Goal: Register for event/course

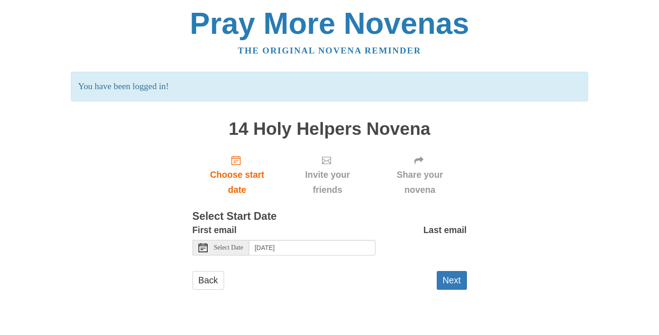
click at [232, 245] on span "Select Date" at bounding box center [228, 248] width 29 height 6
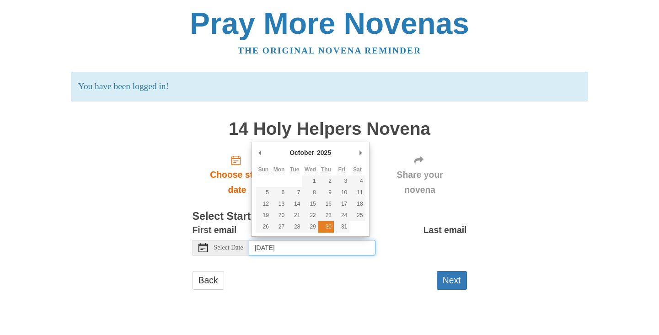
type input "Thursday, October 30th"
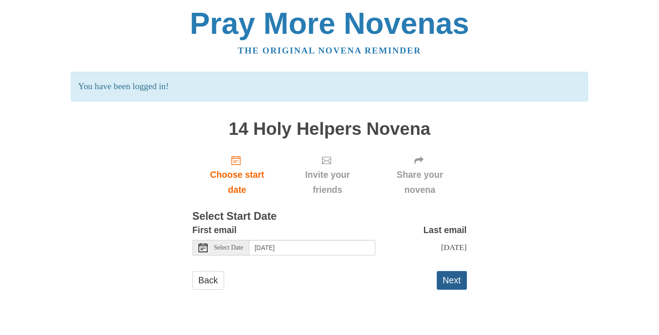
click at [450, 279] on button "Next" at bounding box center [452, 280] width 30 height 19
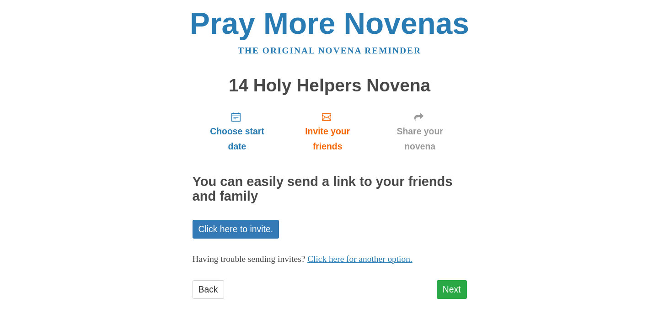
click at [454, 280] on link "Next" at bounding box center [452, 289] width 30 height 19
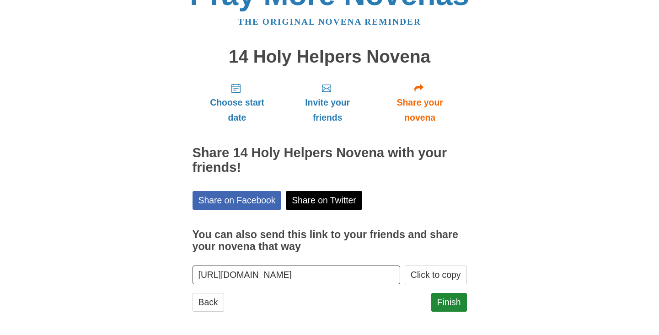
scroll to position [28, 0]
click at [452, 303] on link "Finish" at bounding box center [449, 303] width 36 height 19
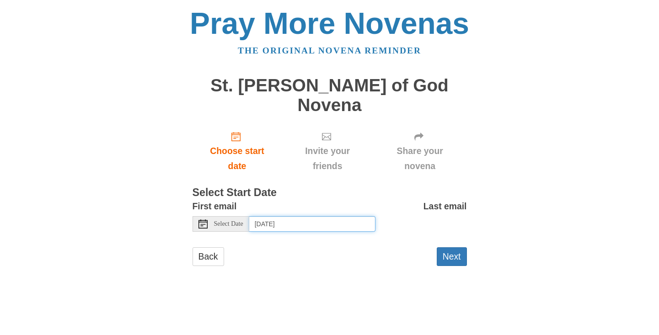
click at [341, 216] on input "[DATE]" at bounding box center [312, 224] width 126 height 16
click at [232, 221] on span "Select Date" at bounding box center [228, 224] width 29 height 6
click at [206, 220] on icon at bounding box center [203, 224] width 9 height 9
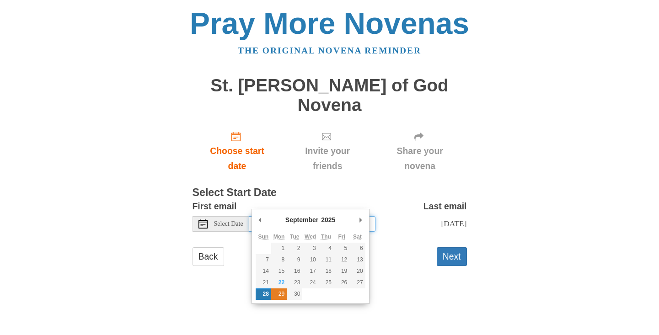
type input "Monday, September 29th"
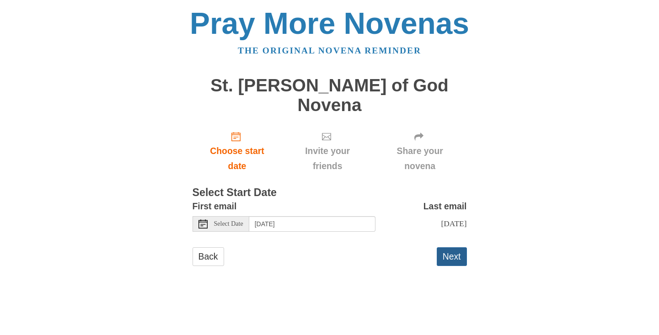
click at [458, 248] on button "Next" at bounding box center [452, 257] width 30 height 19
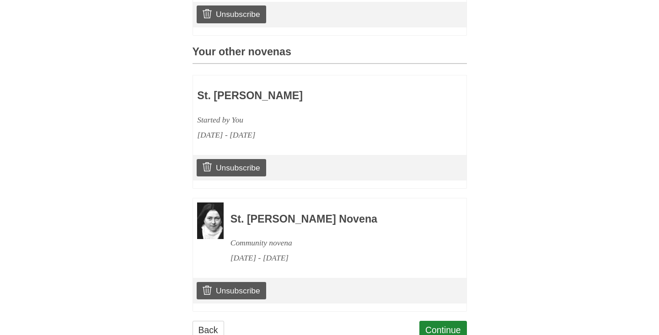
scroll to position [381, 0]
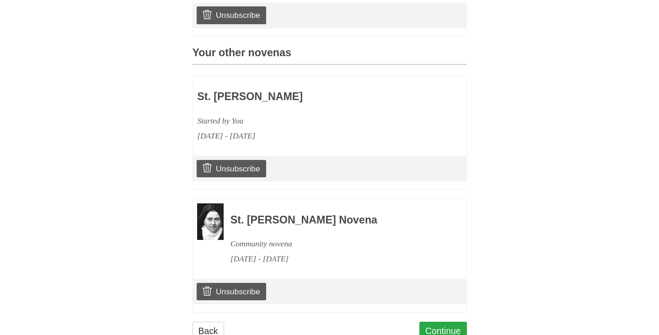
click at [446, 322] on link "Continue" at bounding box center [444, 331] width 48 height 19
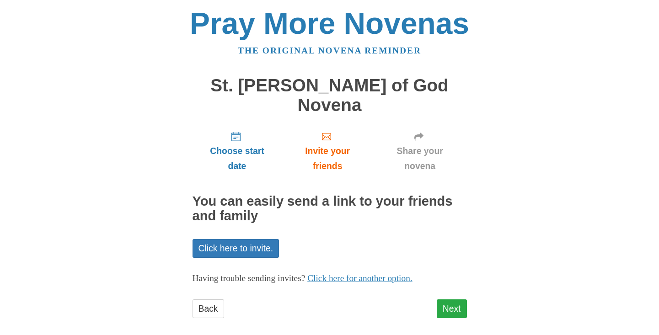
click at [449, 300] on link "Next" at bounding box center [452, 309] width 30 height 19
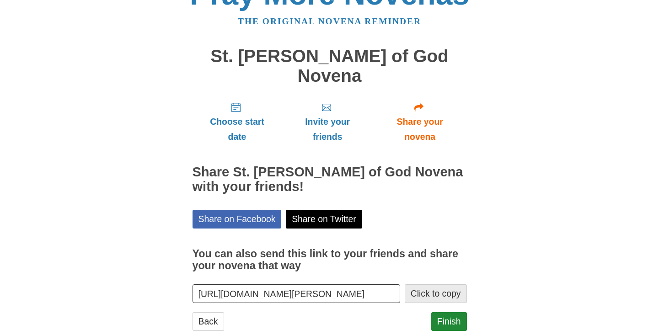
scroll to position [28, 0]
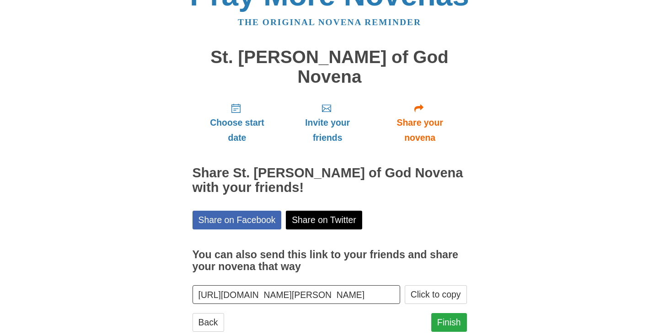
click at [456, 313] on link "Finish" at bounding box center [449, 322] width 36 height 19
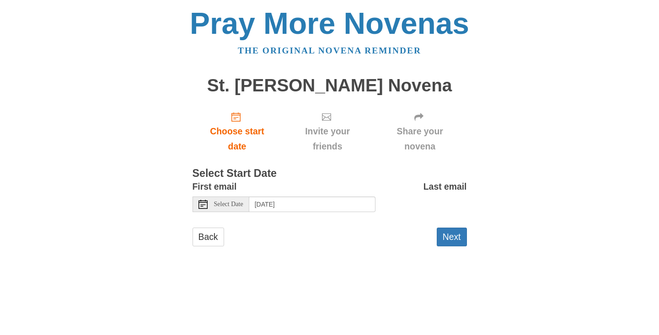
click at [239, 203] on span "Select Date" at bounding box center [228, 204] width 29 height 6
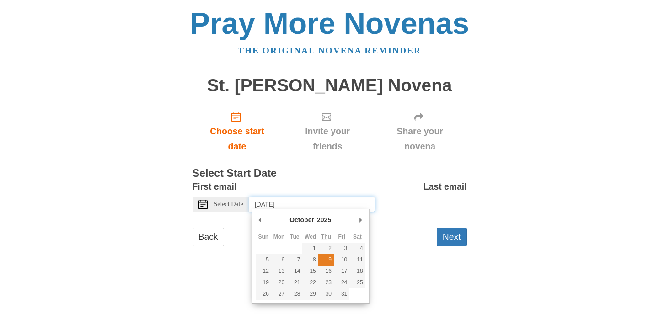
type input "Thursday, October 9th"
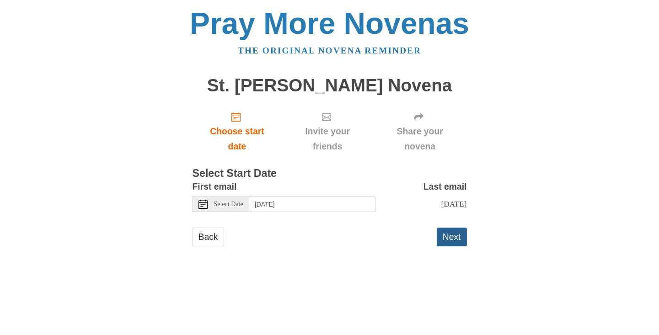
click at [452, 238] on button "Next" at bounding box center [452, 237] width 30 height 19
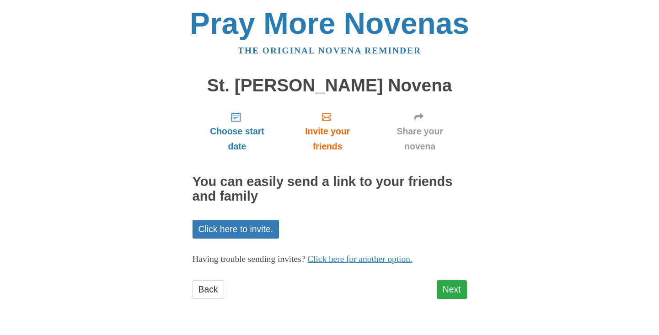
click at [461, 288] on link "Next" at bounding box center [452, 289] width 30 height 19
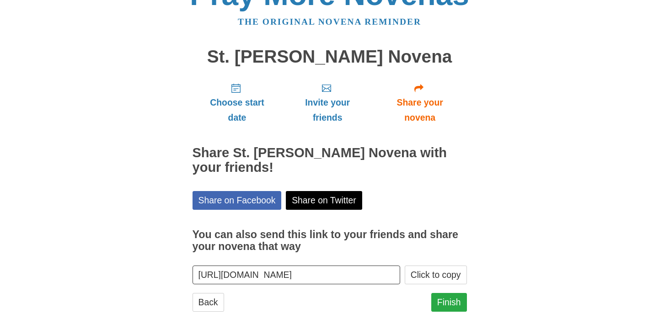
scroll to position [28, 0]
click at [453, 299] on link "Finish" at bounding box center [449, 303] width 36 height 19
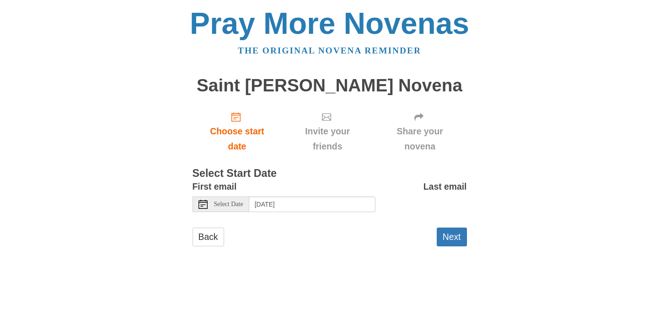
click at [208, 203] on div "Select Date" at bounding box center [221, 205] width 57 height 16
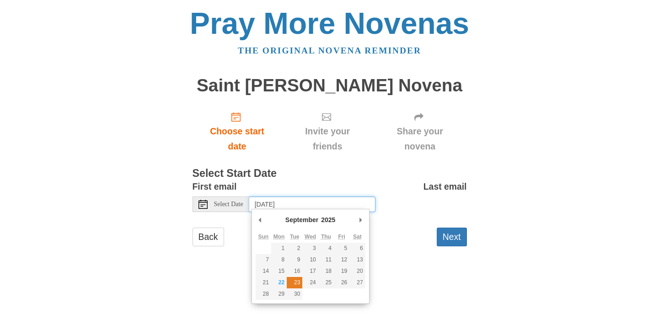
type input "[DATE]"
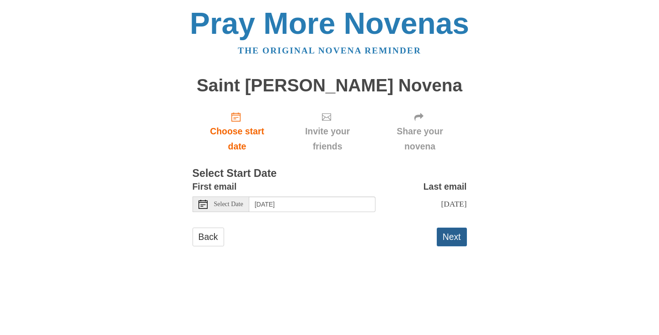
click at [454, 239] on button "Next" at bounding box center [452, 237] width 30 height 19
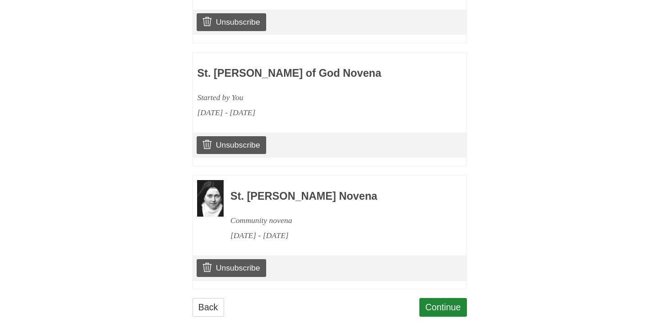
scroll to position [508, 0]
click at [454, 299] on link "Continue" at bounding box center [444, 308] width 48 height 19
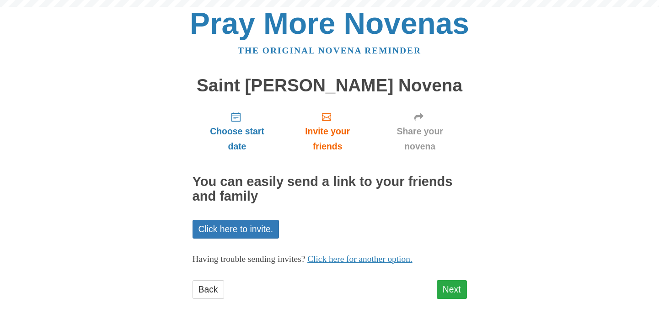
click at [453, 287] on link "Next" at bounding box center [452, 289] width 30 height 19
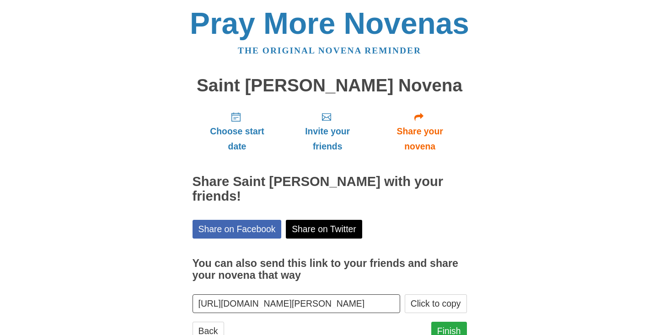
click at [458, 329] on link "Finish" at bounding box center [449, 331] width 36 height 19
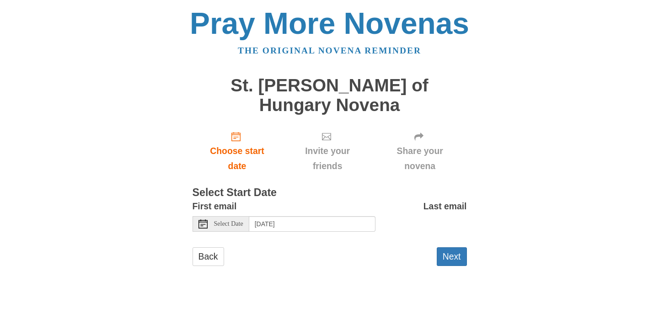
click at [200, 220] on icon at bounding box center [203, 224] width 9 height 9
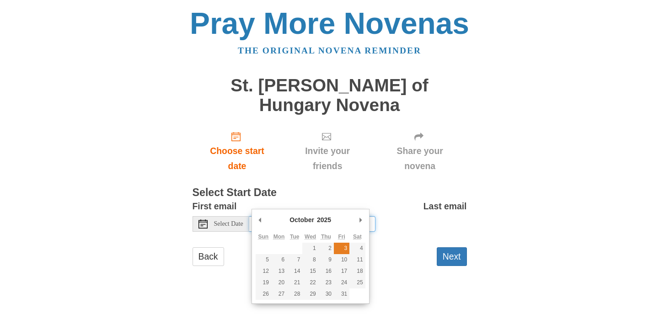
type input "[DATE]"
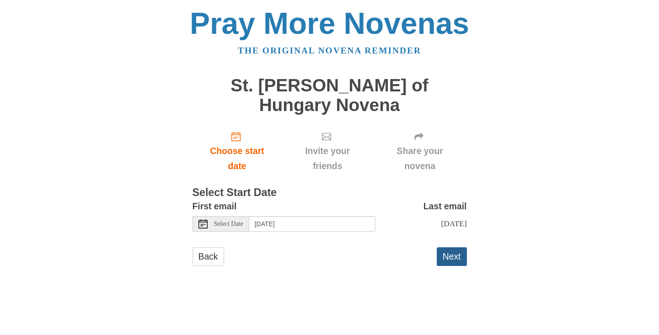
click at [454, 248] on button "Next" at bounding box center [452, 257] width 30 height 19
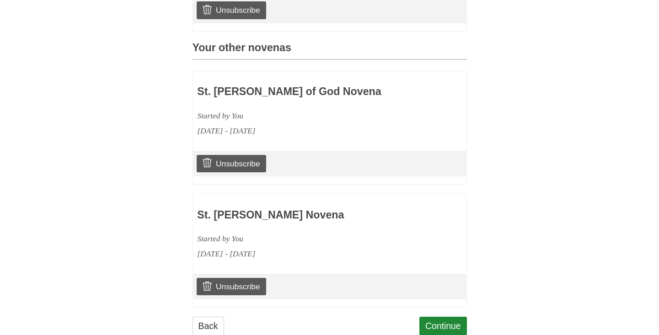
scroll to position [386, 0]
drag, startPoint x: 339, startPoint y: 195, endPoint x: 184, endPoint y: 192, distance: 154.7
click at [452, 318] on link "Continue" at bounding box center [444, 327] width 48 height 19
click at [427, 318] on link "Continue" at bounding box center [444, 327] width 48 height 19
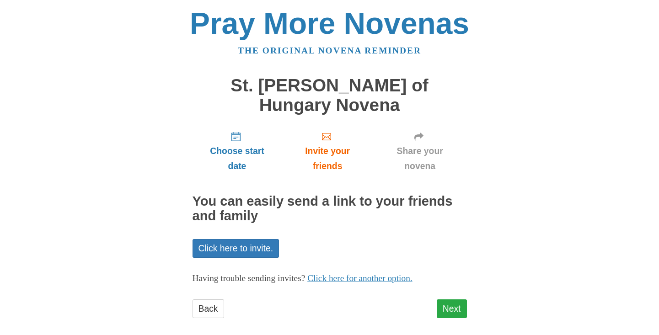
click at [453, 300] on link "Next" at bounding box center [452, 309] width 30 height 19
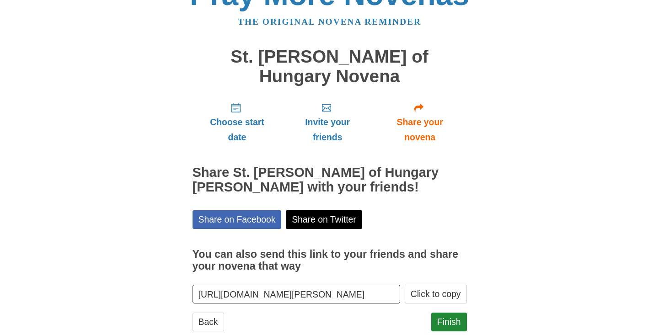
scroll to position [28, 0]
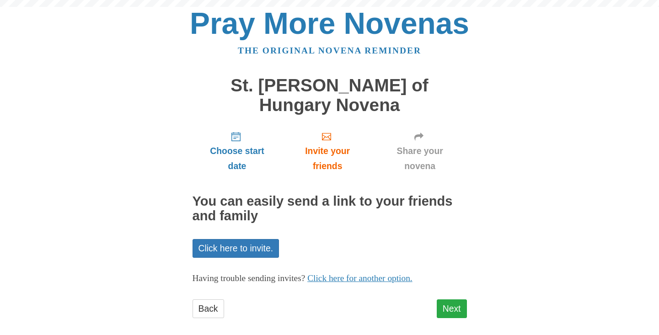
click at [443, 300] on link "Next" at bounding box center [452, 309] width 30 height 19
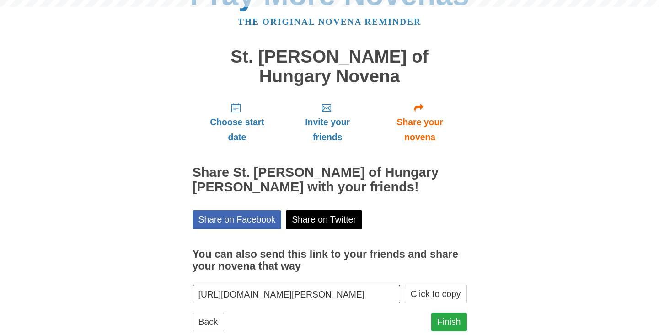
scroll to position [28, 0]
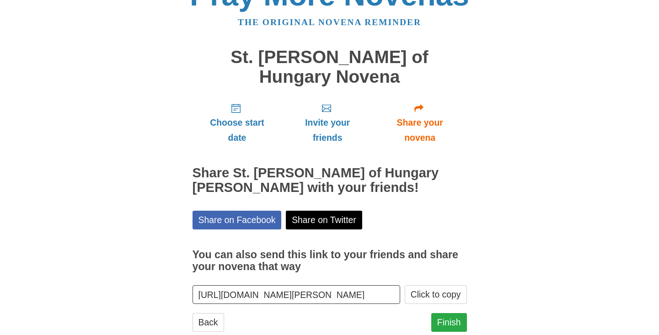
click at [459, 313] on link "Finish" at bounding box center [449, 322] width 36 height 19
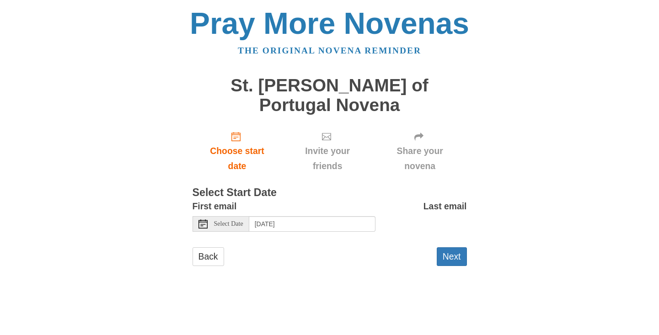
click at [205, 220] on icon at bounding box center [203, 224] width 9 height 9
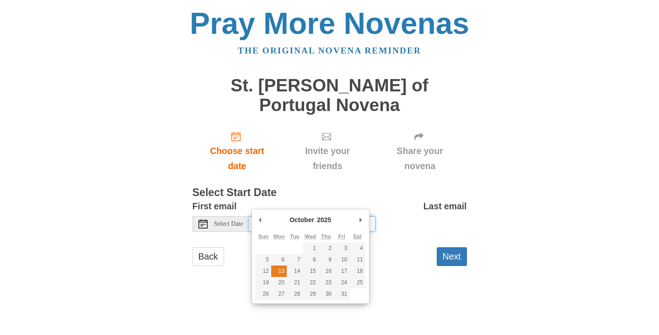
type input "[DATE]"
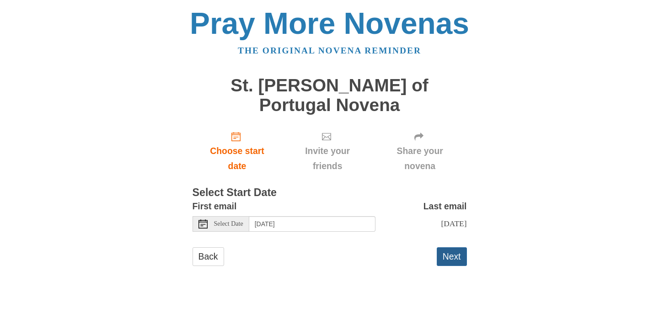
click at [455, 248] on button "Next" at bounding box center [452, 257] width 30 height 19
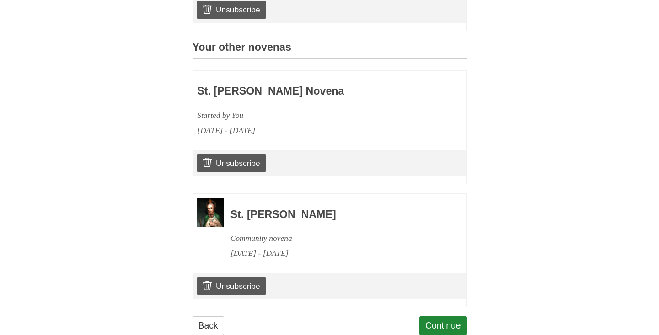
scroll to position [386, 0]
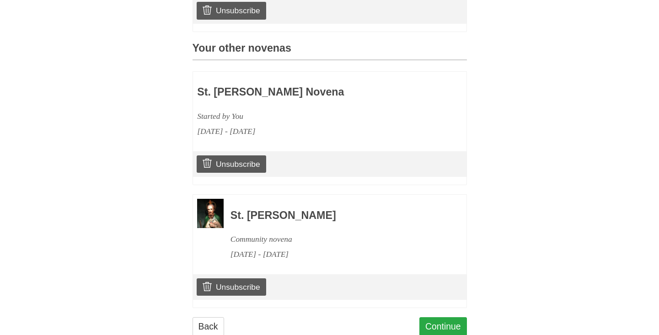
click at [432, 318] on link "Continue" at bounding box center [444, 327] width 48 height 19
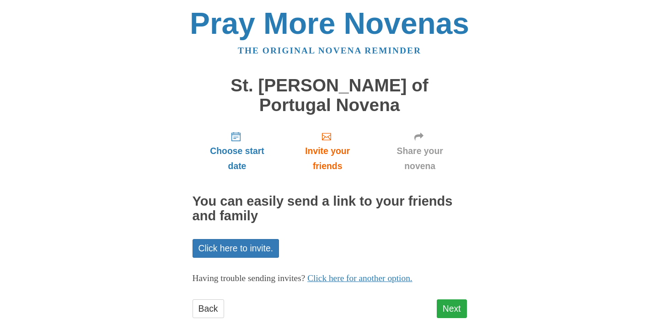
click at [449, 300] on link "Next" at bounding box center [452, 309] width 30 height 19
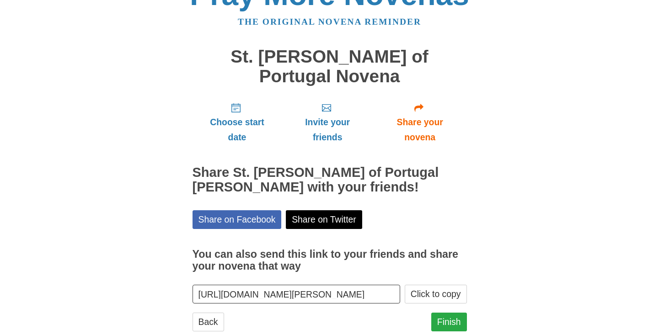
scroll to position [28, 0]
click at [453, 313] on link "Finish" at bounding box center [449, 322] width 36 height 19
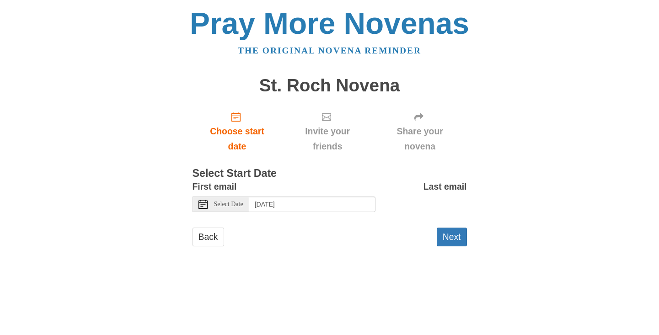
click at [216, 201] on span "Select Date" at bounding box center [228, 204] width 29 height 6
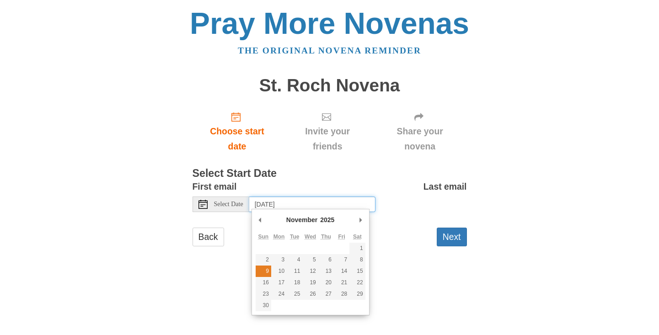
type input "Sunday, November 9th"
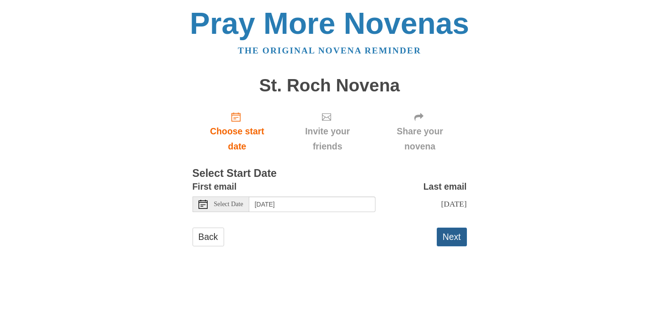
click at [450, 233] on button "Next" at bounding box center [452, 237] width 30 height 19
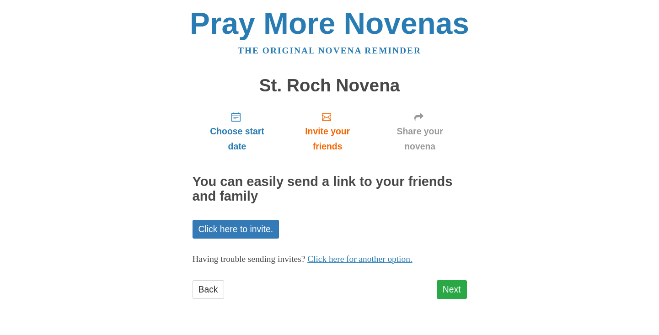
click at [457, 284] on link "Next" at bounding box center [452, 289] width 30 height 19
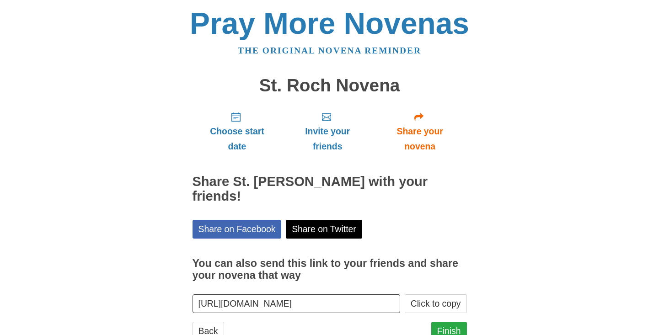
click at [453, 322] on link "Finish" at bounding box center [449, 331] width 36 height 19
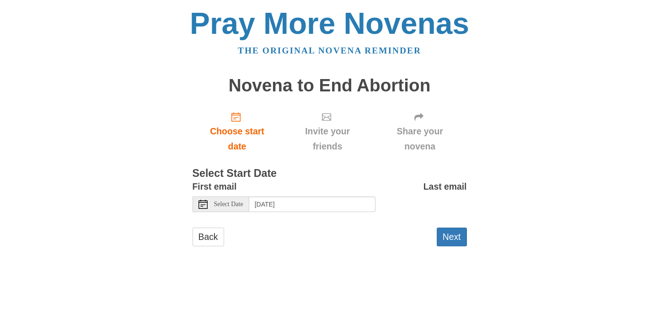
click at [205, 203] on icon at bounding box center [203, 204] width 9 height 9
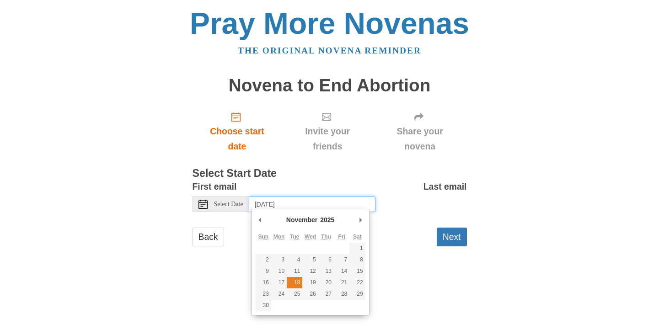
type input "Tuesday, November 18th"
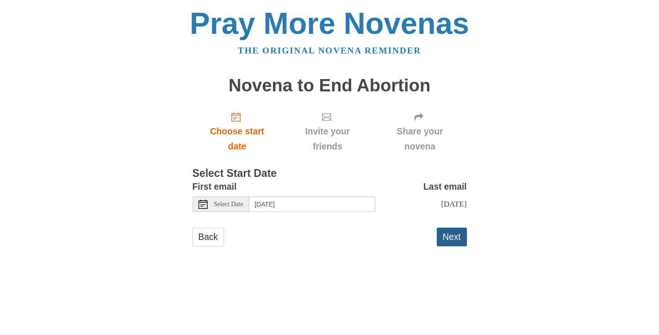
click at [451, 247] on button "Next" at bounding box center [452, 237] width 30 height 19
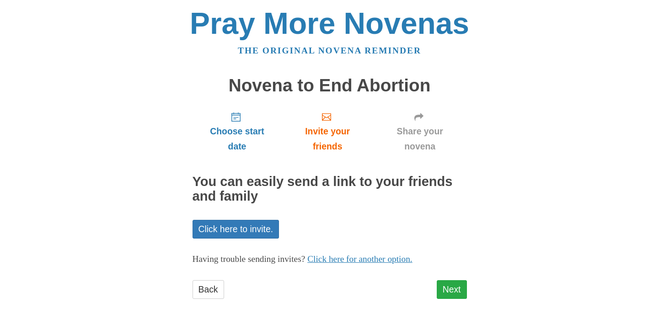
click at [453, 291] on link "Next" at bounding box center [452, 289] width 30 height 19
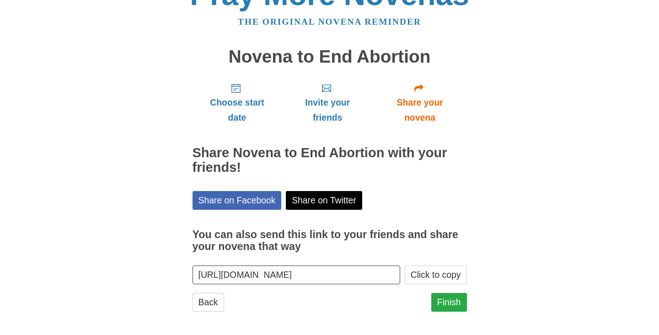
scroll to position [28, 0]
click at [451, 297] on link "Finish" at bounding box center [449, 303] width 36 height 19
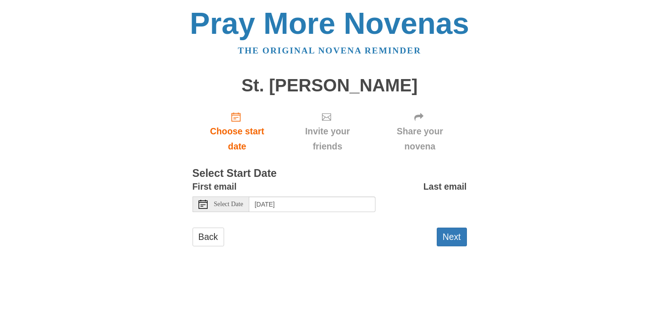
click at [210, 201] on div "Select Date" at bounding box center [221, 205] width 57 height 16
click at [207, 204] on icon at bounding box center [203, 204] width 9 height 9
click at [204, 202] on icon at bounding box center [203, 204] width 9 height 9
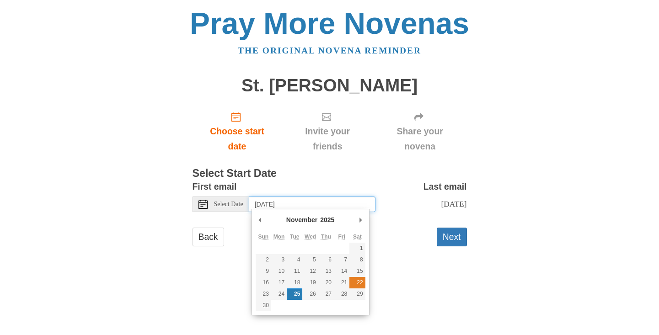
type input "Saturday, November 22nd"
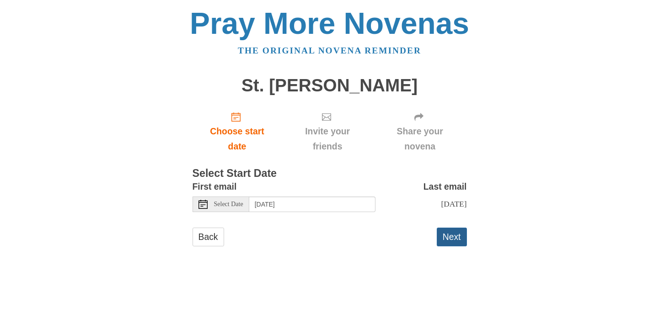
click at [457, 236] on button "Next" at bounding box center [452, 237] width 30 height 19
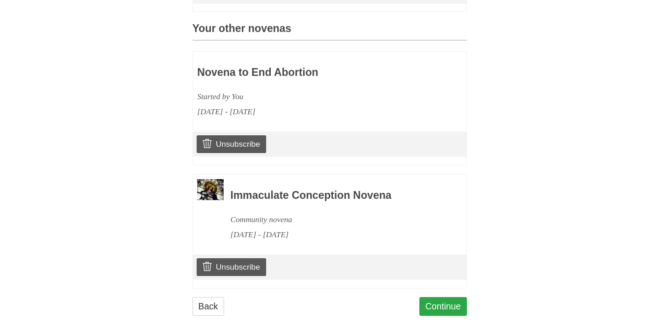
scroll to position [386, 0]
click at [452, 301] on link "Continue" at bounding box center [444, 307] width 48 height 19
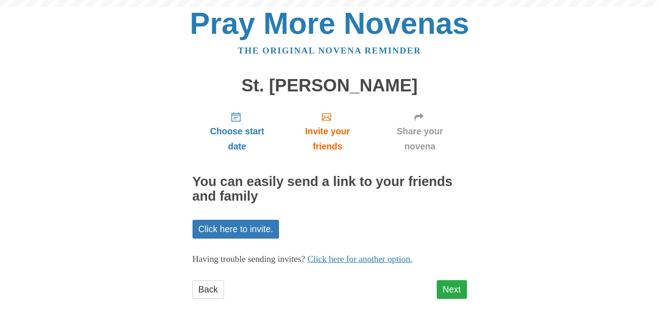
click at [459, 283] on link "Next" at bounding box center [452, 289] width 30 height 19
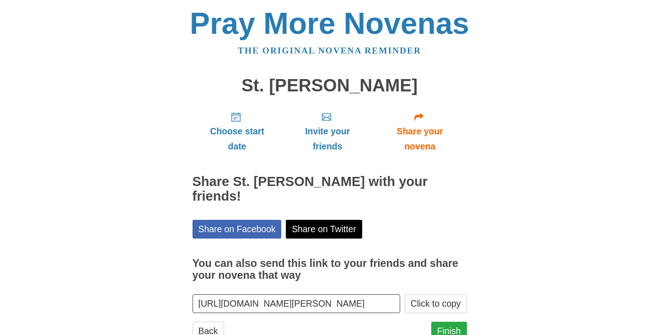
click at [455, 322] on link "Finish" at bounding box center [449, 331] width 36 height 19
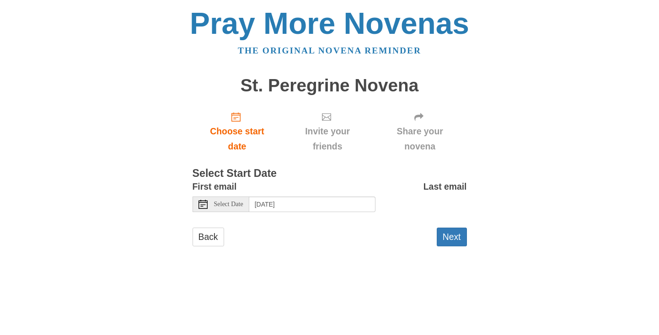
click at [205, 201] on icon at bounding box center [203, 204] width 9 height 9
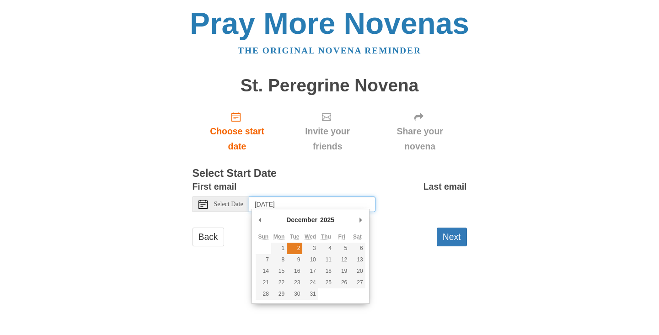
type input "[DATE]"
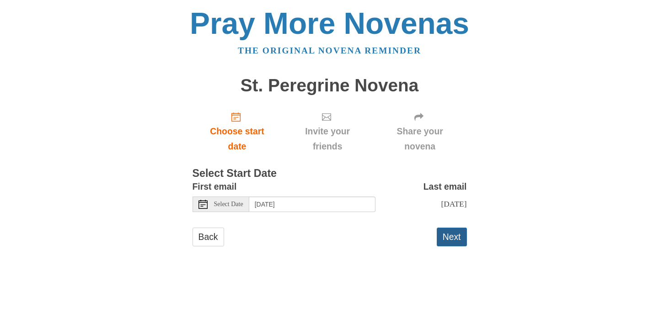
click at [447, 236] on button "Next" at bounding box center [452, 237] width 30 height 19
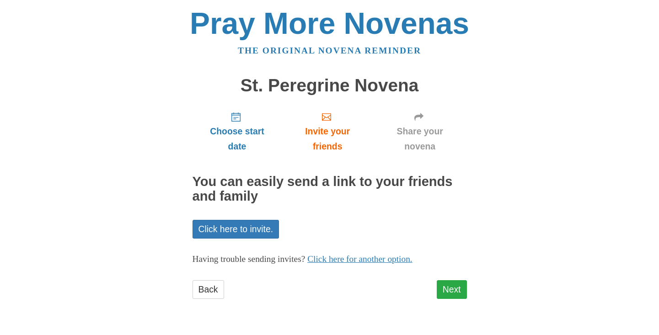
click at [453, 281] on link "Next" at bounding box center [452, 289] width 30 height 19
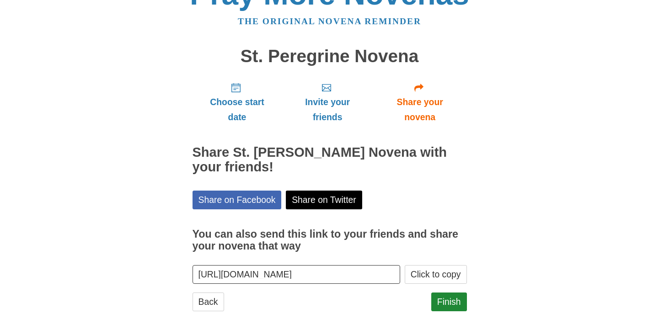
scroll to position [28, 0]
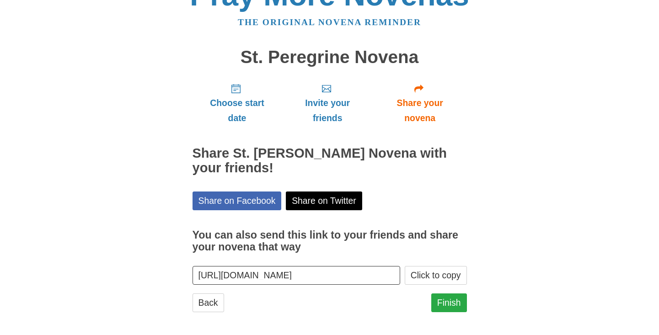
click at [450, 298] on link "Finish" at bounding box center [449, 303] width 36 height 19
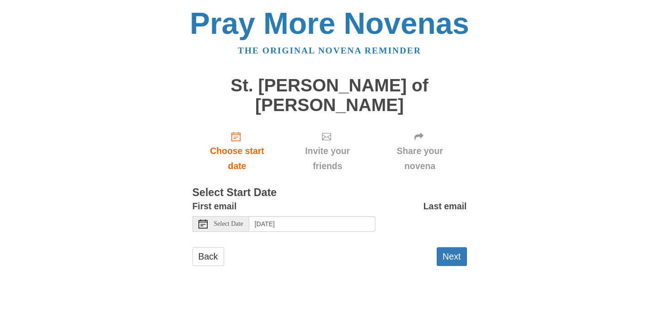
click at [200, 220] on icon at bounding box center [203, 224] width 9 height 9
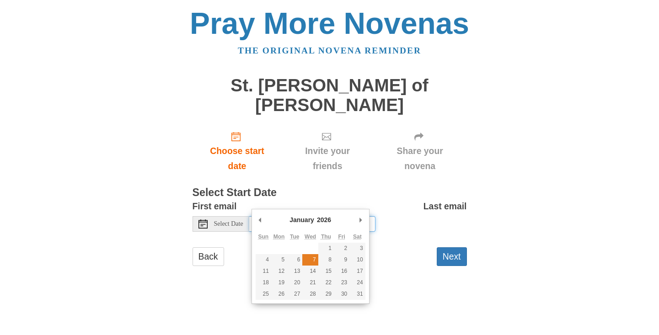
type input "Wednesday, January 7th"
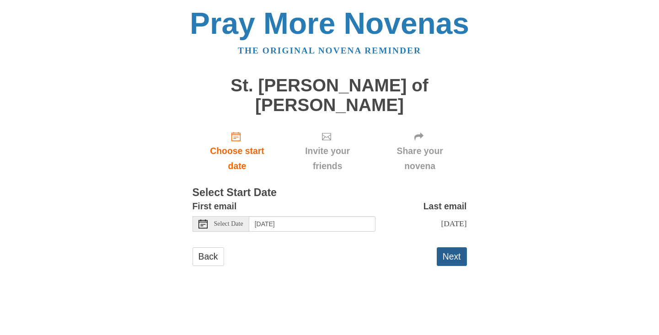
click at [455, 248] on button "Next" at bounding box center [452, 257] width 30 height 19
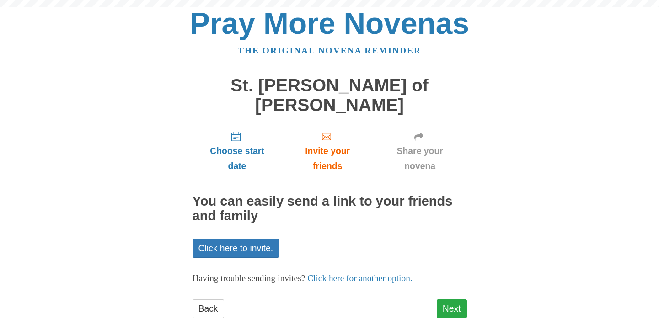
click at [454, 300] on link "Next" at bounding box center [452, 309] width 30 height 19
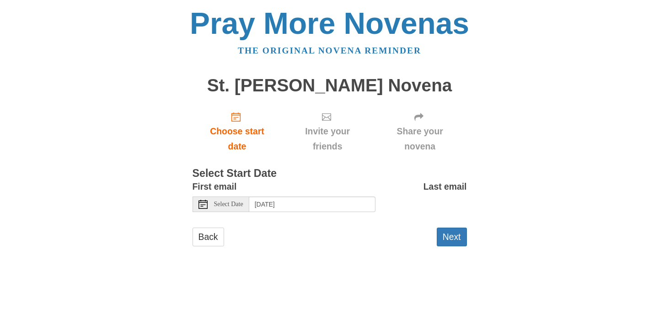
click at [200, 202] on icon at bounding box center [203, 204] width 9 height 9
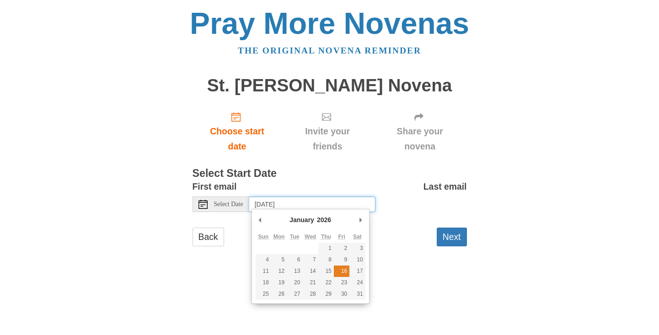
type input "Friday, January 16th"
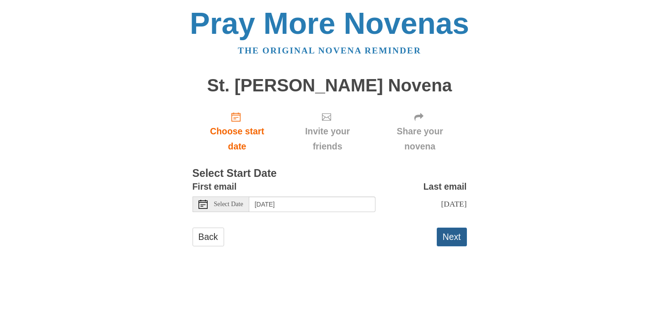
click at [449, 233] on button "Next" at bounding box center [452, 237] width 30 height 19
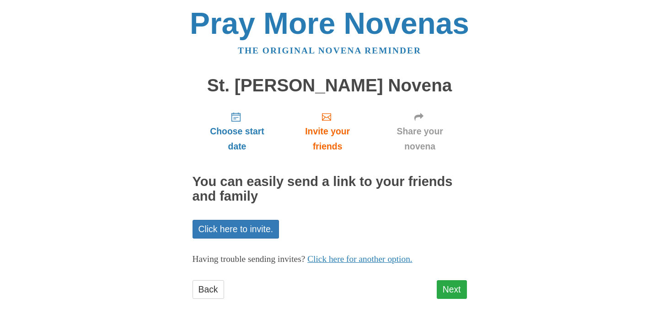
click at [454, 290] on link "Next" at bounding box center [452, 289] width 30 height 19
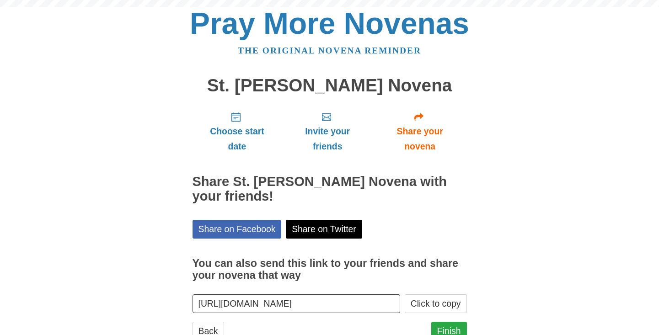
click at [455, 330] on link "Finish" at bounding box center [449, 331] width 36 height 19
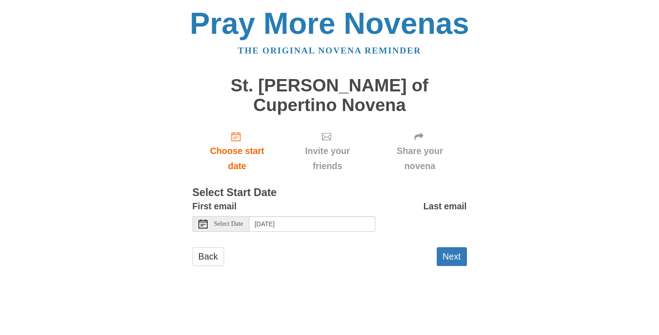
click at [205, 220] on use at bounding box center [203, 224] width 9 height 9
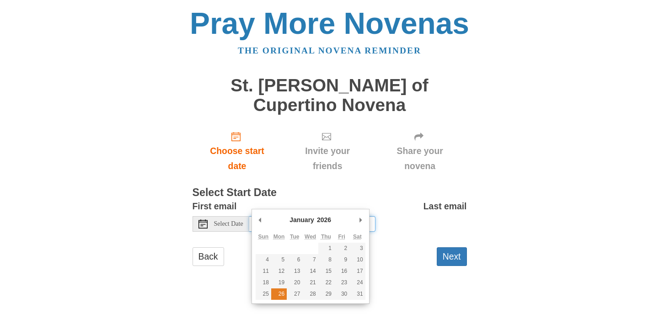
type input "[DATE]"
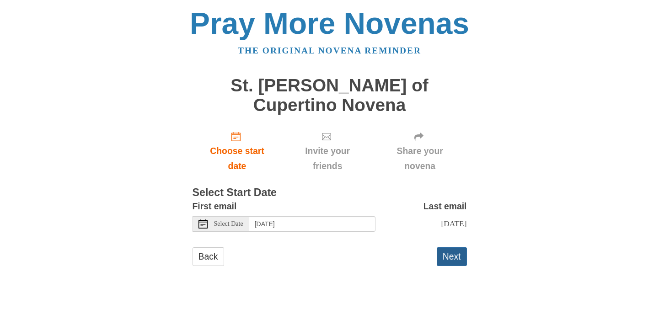
click at [451, 248] on button "Next" at bounding box center [452, 257] width 30 height 19
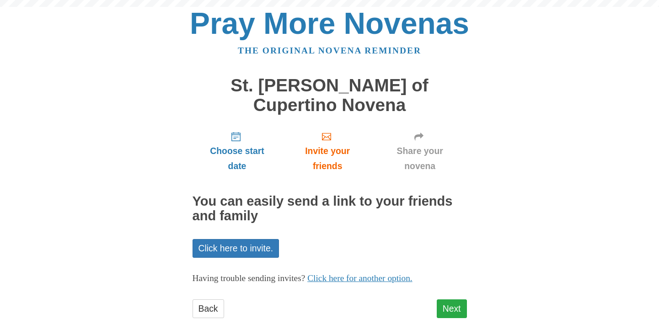
click at [454, 300] on link "Next" at bounding box center [452, 309] width 30 height 19
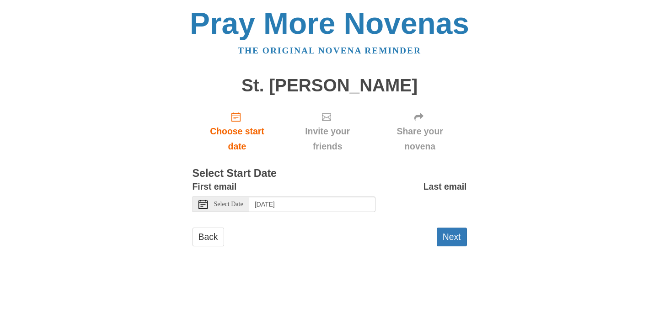
click at [198, 202] on div "Select Date" at bounding box center [221, 205] width 57 height 16
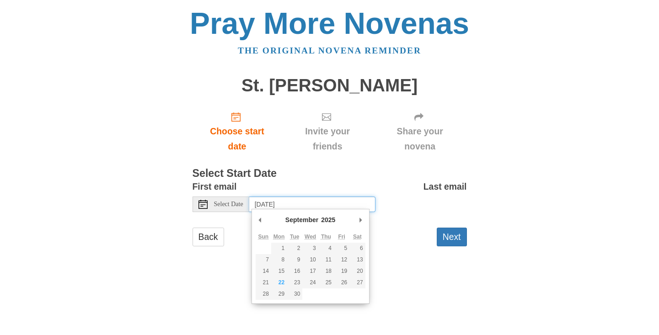
click at [355, 215] on div "September January February March April May June July August September October N…" at bounding box center [311, 222] width 110 height 18
click at [356, 216] on div "September January February March April May June July August September October N…" at bounding box center [311, 222] width 110 height 18
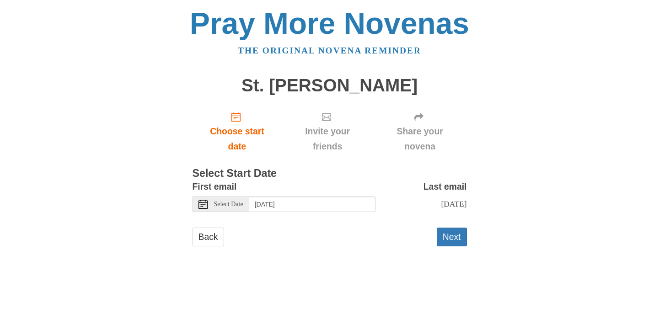
click at [199, 202] on icon at bounding box center [203, 204] width 9 height 9
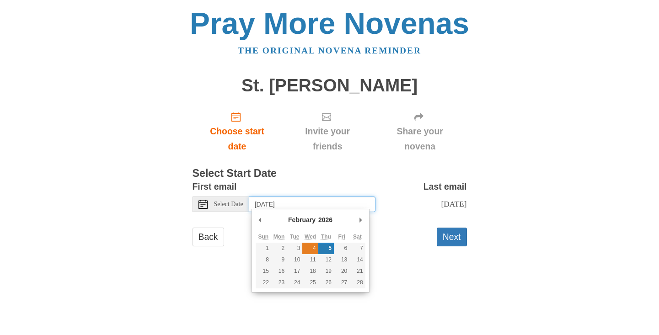
type input "Wednesday, February 4th"
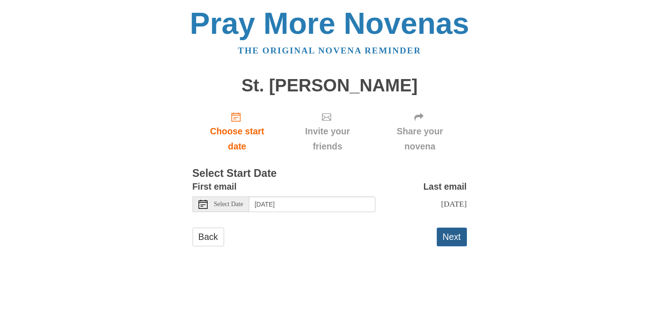
click at [455, 234] on button "Next" at bounding box center [452, 237] width 30 height 19
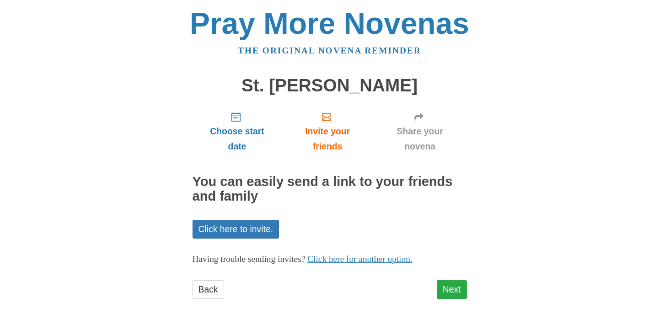
click at [457, 282] on link "Next" at bounding box center [452, 289] width 30 height 19
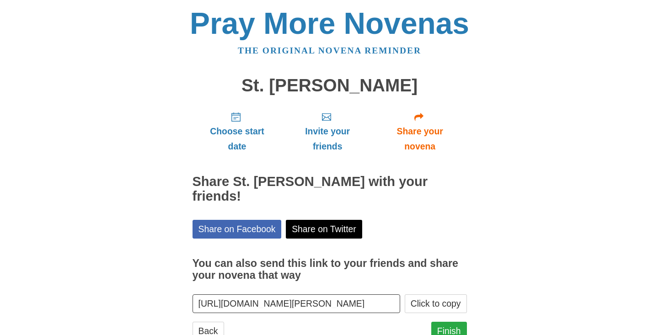
click at [451, 327] on link "Finish" at bounding box center [449, 331] width 36 height 19
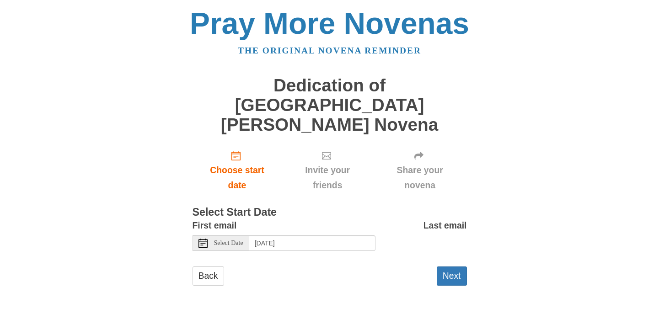
click at [203, 239] on icon at bounding box center [203, 243] width 9 height 9
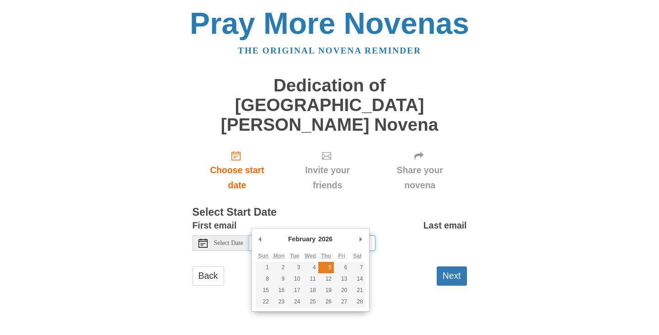
type input "Thursday, February 5th"
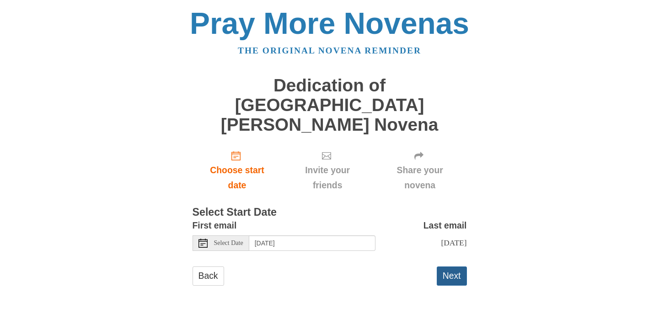
click at [463, 267] on button "Next" at bounding box center [452, 276] width 30 height 19
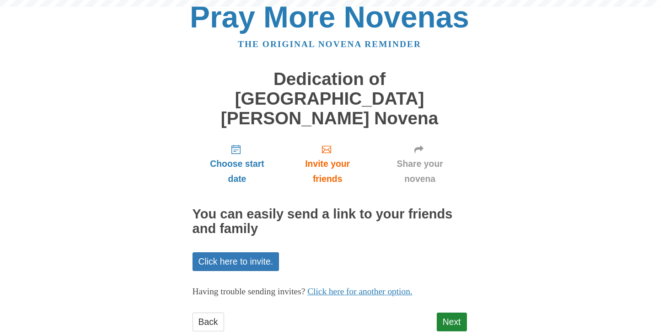
scroll to position [6, 0]
click at [450, 313] on link "Next" at bounding box center [452, 322] width 30 height 19
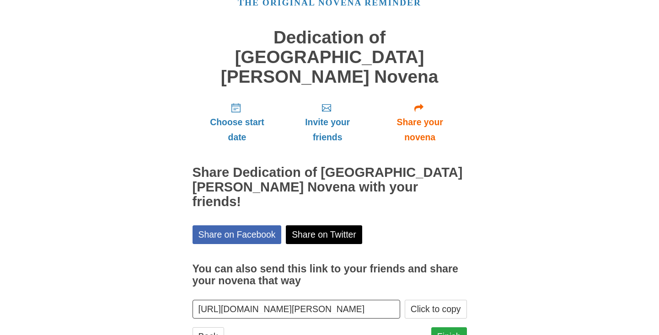
scroll to position [48, 0]
click at [458, 328] on link "Finish" at bounding box center [449, 337] width 36 height 19
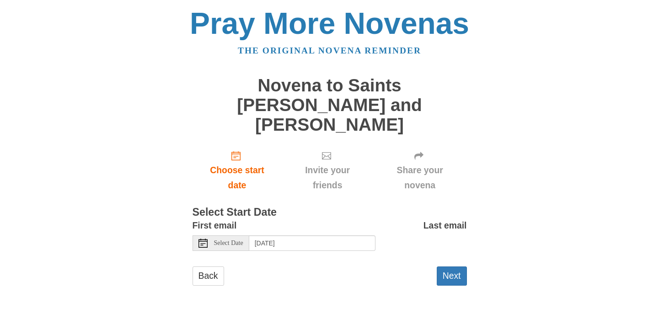
click at [203, 239] on use at bounding box center [203, 243] width 9 height 9
click at [199, 239] on use at bounding box center [203, 243] width 9 height 9
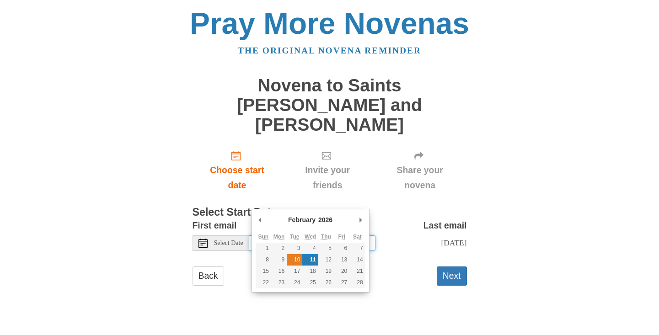
type input "Tuesday, February 10th"
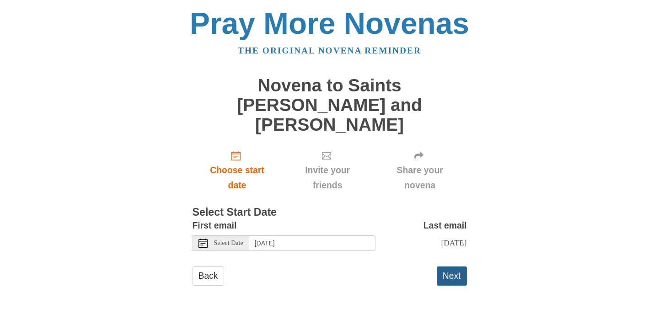
click at [453, 267] on button "Next" at bounding box center [452, 276] width 30 height 19
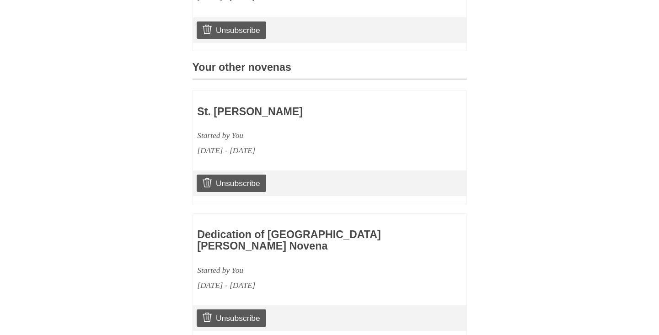
scroll to position [397, 0]
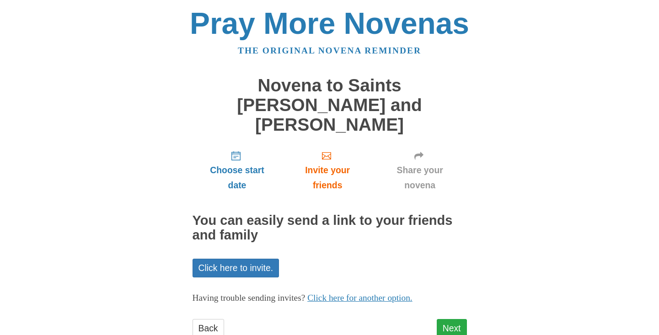
click at [456, 319] on link "Next" at bounding box center [452, 328] width 30 height 19
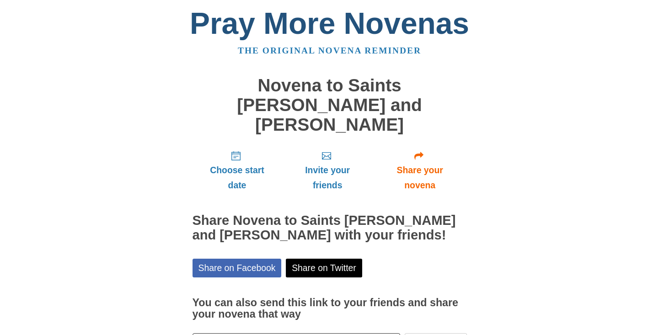
click at [376, 31] on link "Pray More Novenas" at bounding box center [330, 23] width 280 height 34
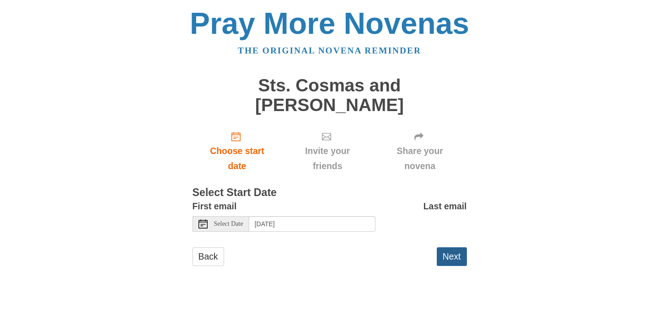
click at [458, 253] on button "Next" at bounding box center [452, 257] width 30 height 19
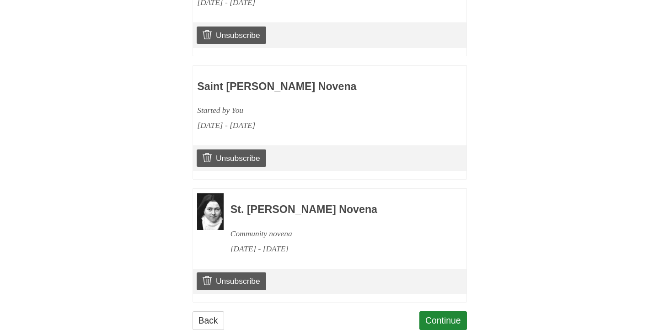
scroll to position [644, 0]
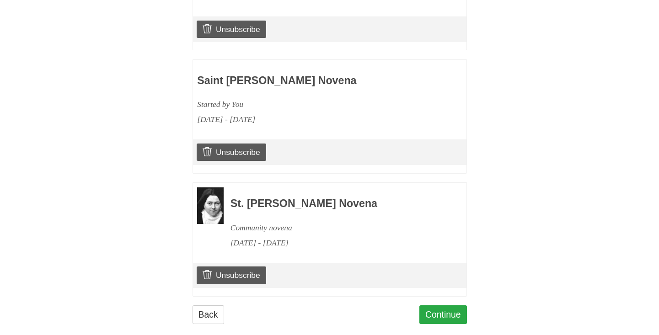
click at [457, 307] on link "Continue" at bounding box center [444, 315] width 48 height 19
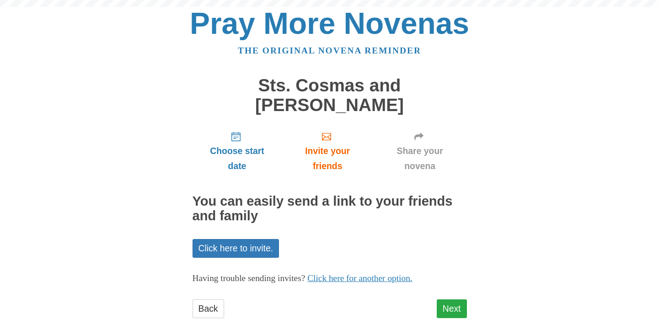
click at [457, 307] on link "Next" at bounding box center [452, 309] width 30 height 19
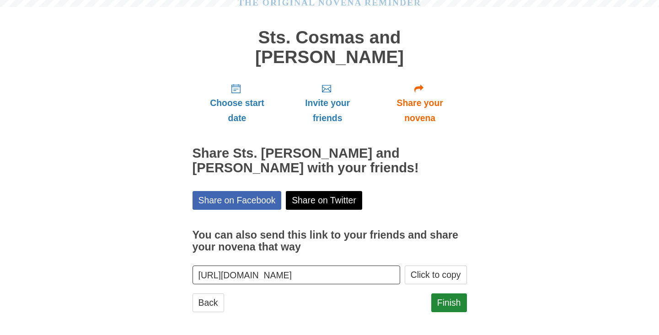
scroll to position [48, 0]
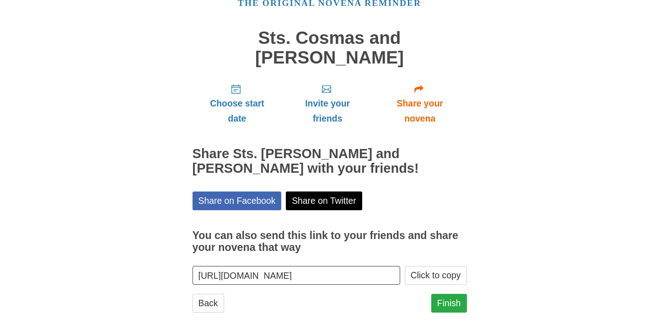
click at [453, 295] on link "Finish" at bounding box center [449, 303] width 36 height 19
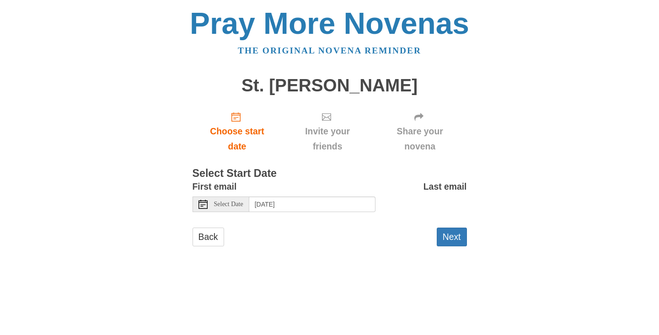
click at [208, 201] on div "Select Date" at bounding box center [221, 205] width 57 height 16
click at [203, 203] on icon at bounding box center [203, 204] width 9 height 9
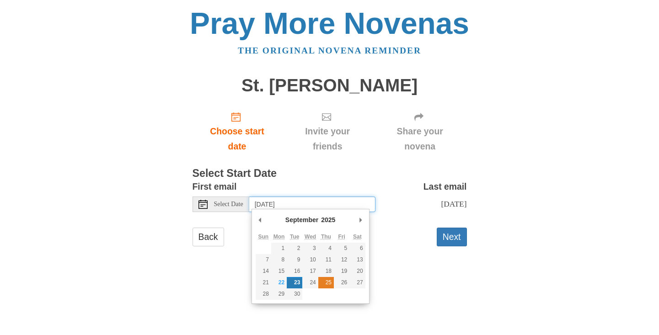
type input "Thursday, September 25th"
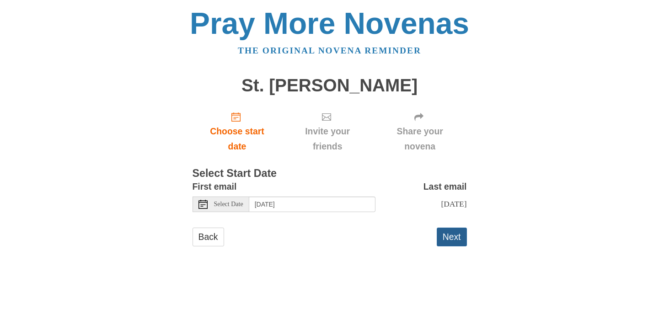
click at [443, 243] on button "Next" at bounding box center [452, 237] width 30 height 19
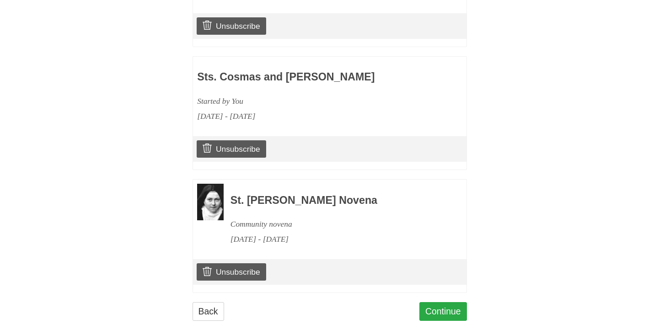
scroll to position [874, 0]
click at [445, 303] on link "Continue" at bounding box center [444, 312] width 48 height 19
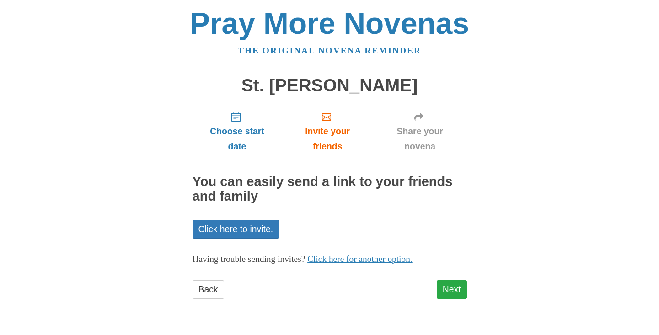
click at [447, 287] on link "Next" at bounding box center [452, 289] width 30 height 19
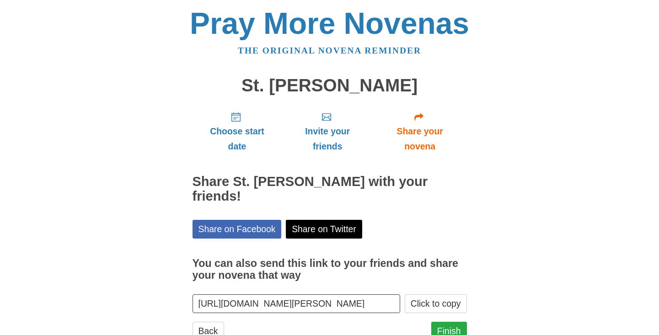
click at [452, 322] on link "Finish" at bounding box center [449, 331] width 36 height 19
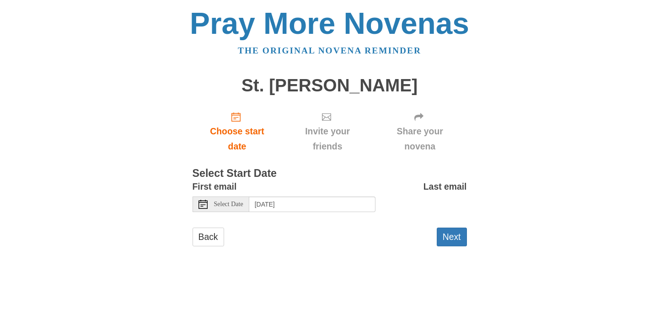
click at [201, 201] on icon at bounding box center [203, 204] width 9 height 9
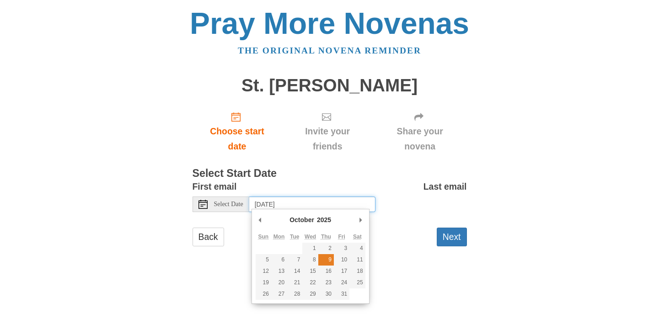
type input "Thursday, October 9th"
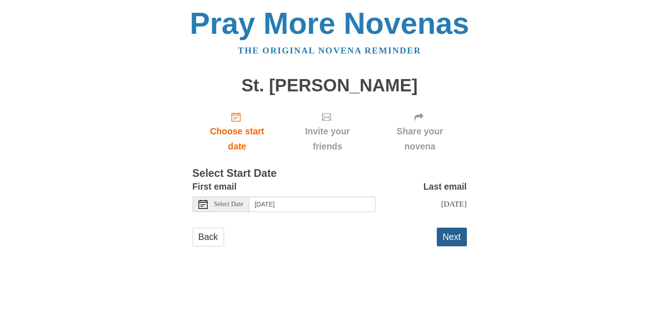
click at [453, 234] on button "Next" at bounding box center [452, 237] width 30 height 19
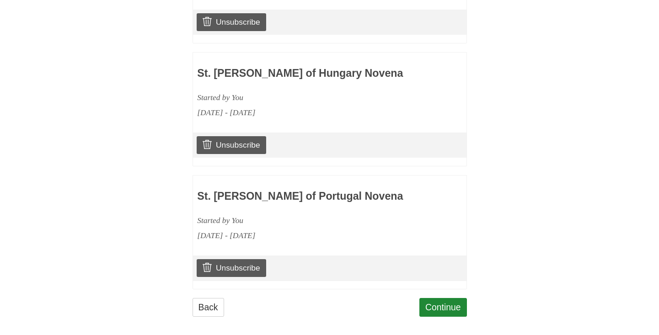
scroll to position [508, 0]
click at [450, 300] on link "Continue" at bounding box center [444, 308] width 48 height 19
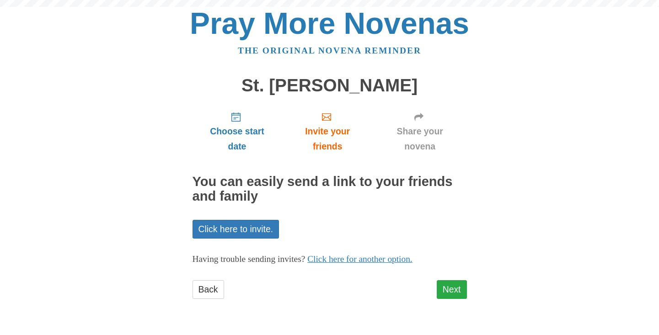
click at [450, 290] on link "Next" at bounding box center [452, 289] width 30 height 19
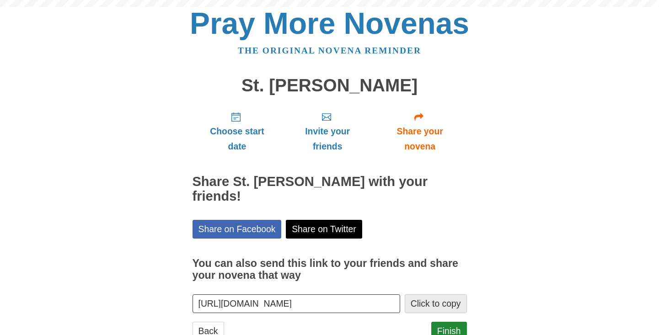
click at [450, 295] on button "Click to copy" at bounding box center [436, 304] width 62 height 19
click at [449, 322] on link "Finish" at bounding box center [449, 331] width 36 height 19
